Goal: Check status: Check status

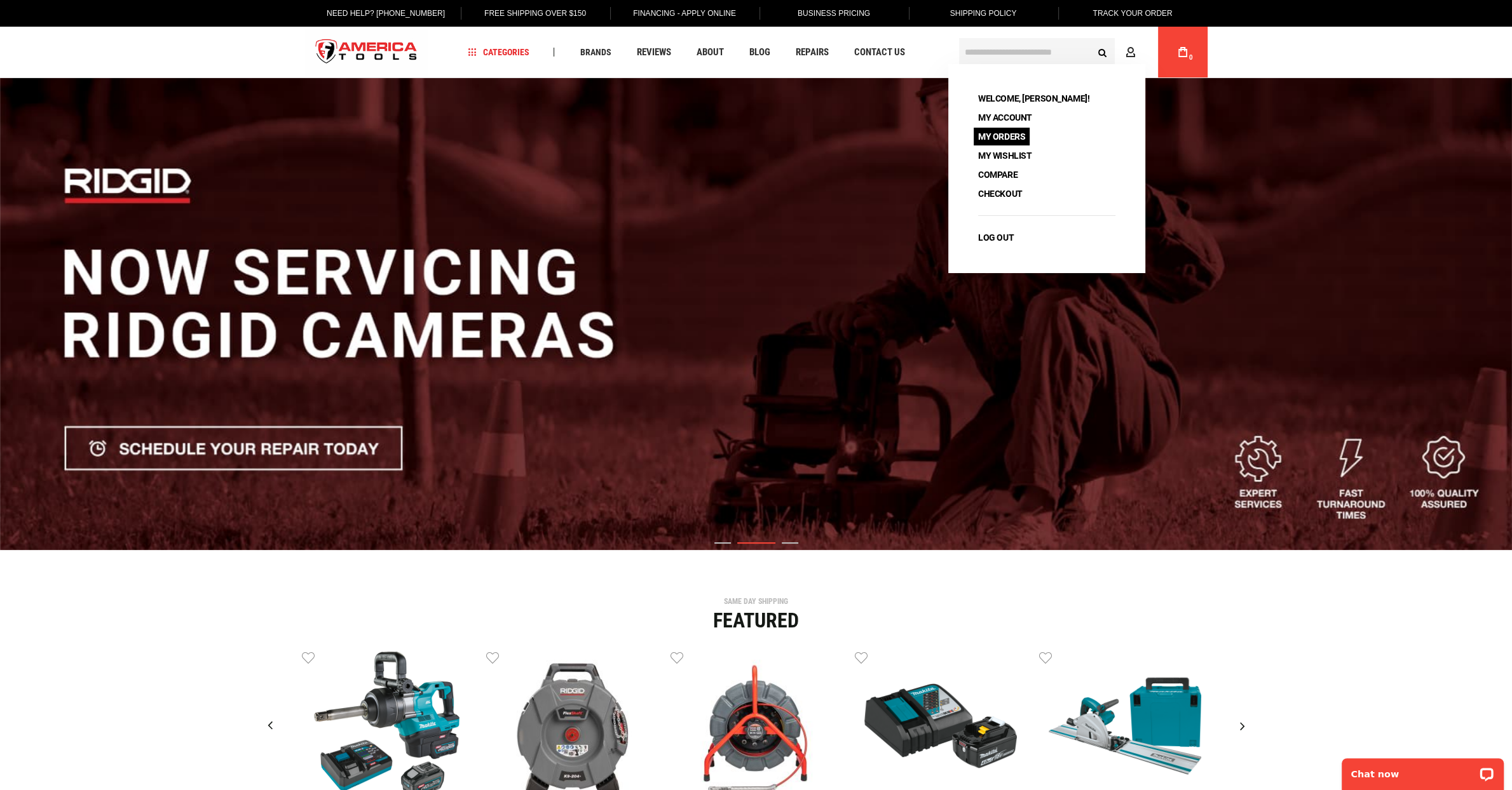
click at [1009, 136] on link "My Orders" at bounding box center [1001, 136] width 56 height 18
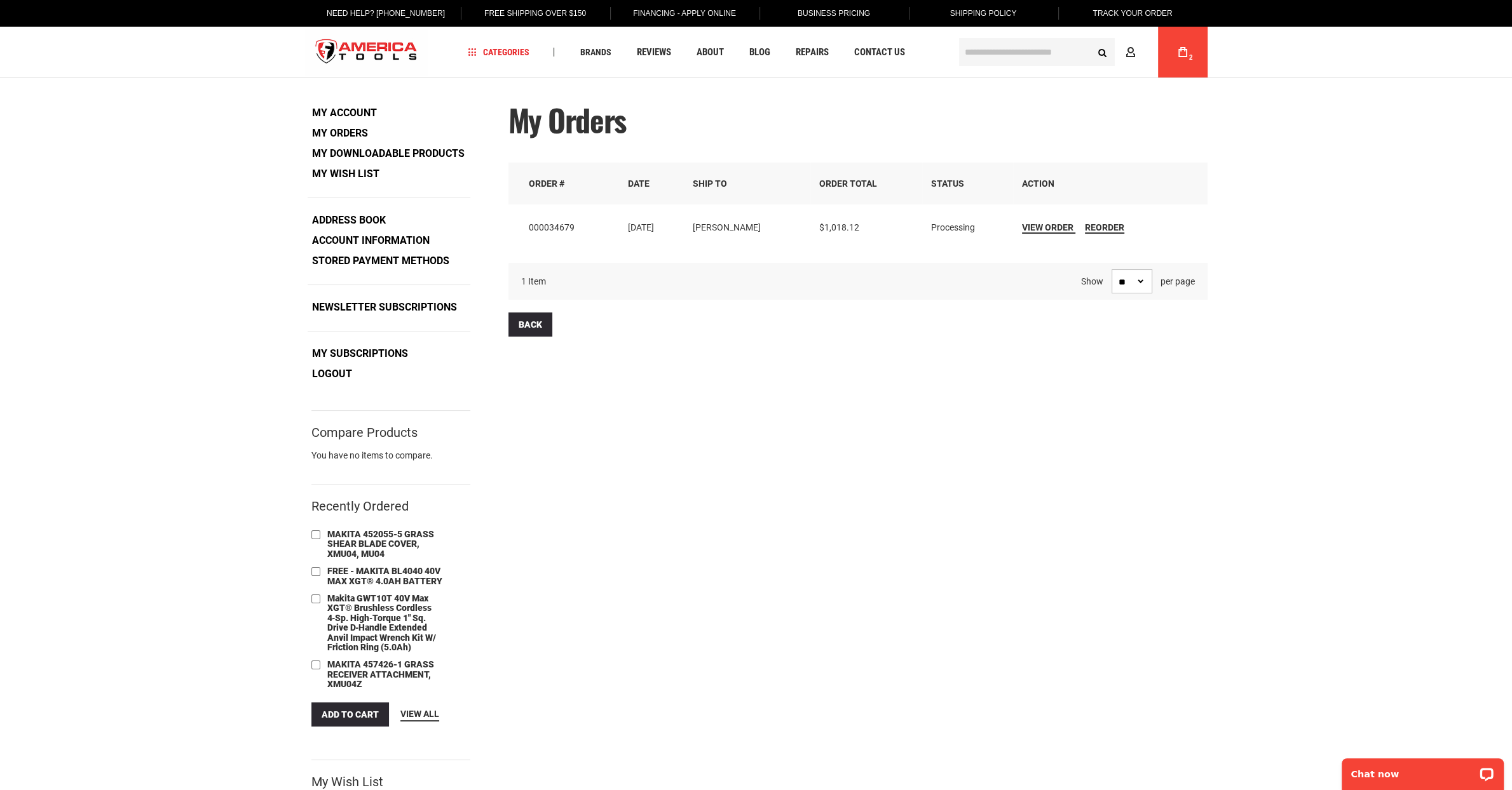
click at [1043, 219] on td "View Order Reorder" at bounding box center [1110, 227] width 194 height 46
click at [1043, 222] on td "View Order Reorder" at bounding box center [1110, 227] width 194 height 46
click at [1043, 222] on span "View Order" at bounding box center [1047, 227] width 52 height 10
